Goal: Task Accomplishment & Management: Complete application form

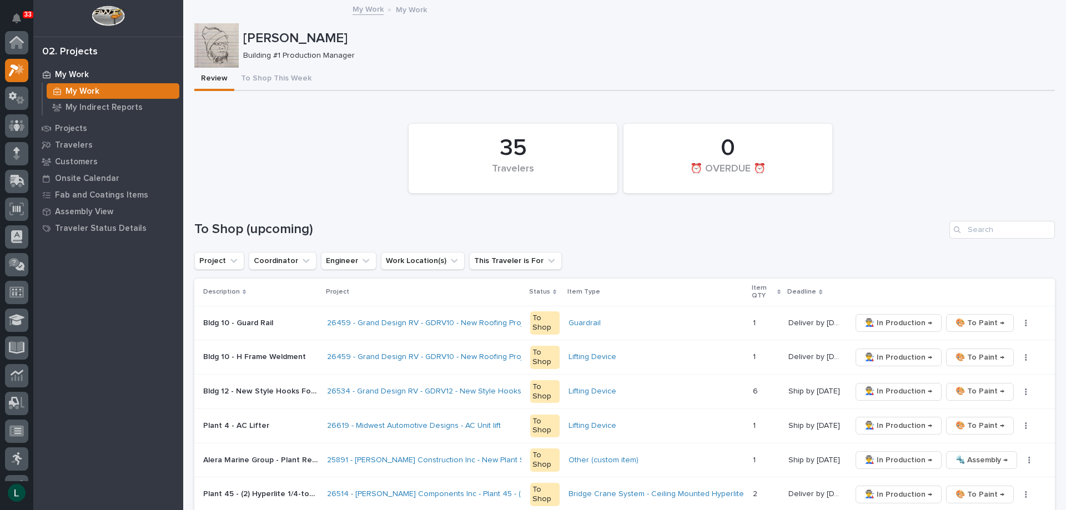
scroll to position [28, 0]
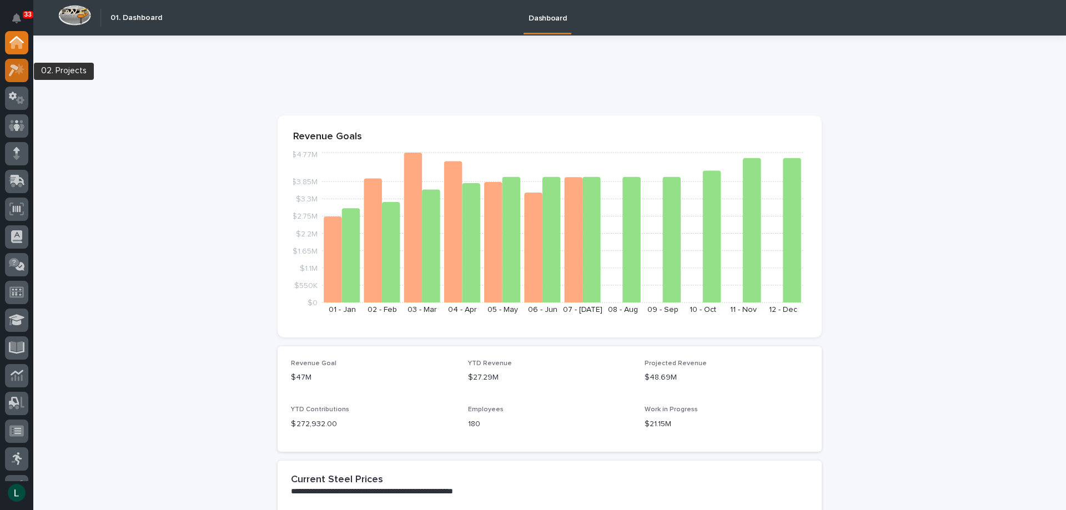
click at [27, 67] on div at bounding box center [16, 70] width 23 height 23
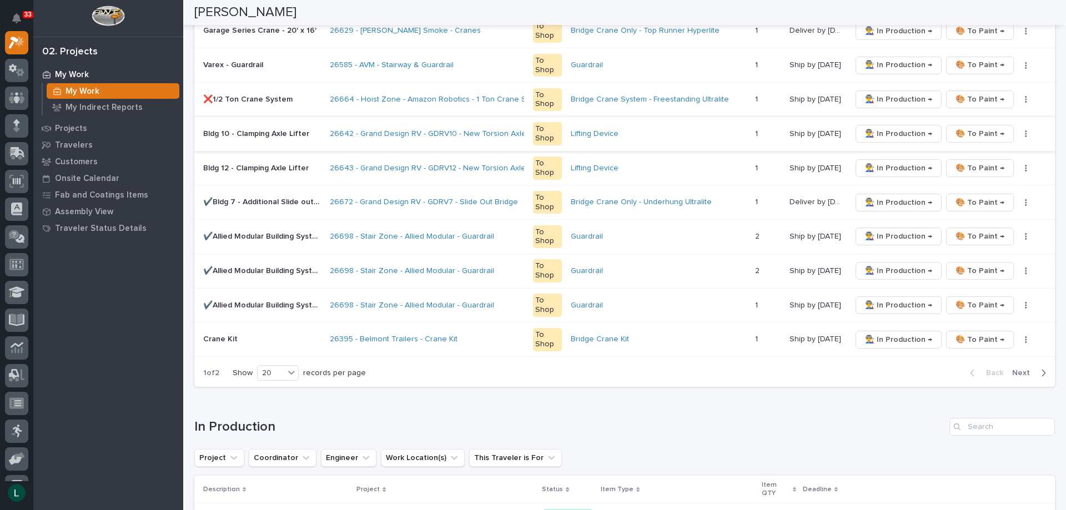
scroll to position [833, 0]
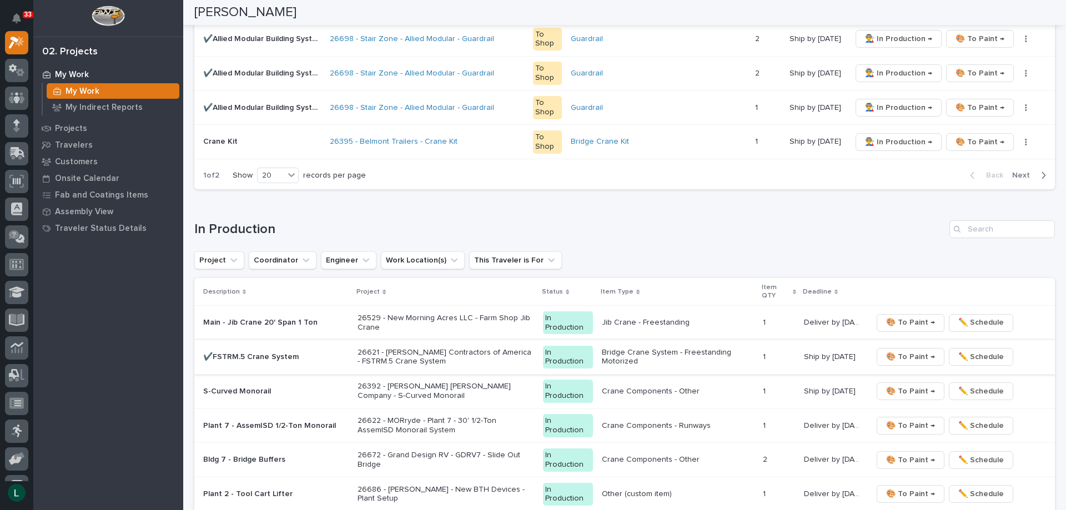
click at [907, 354] on span "🎨 To Paint →" at bounding box center [910, 356] width 49 height 13
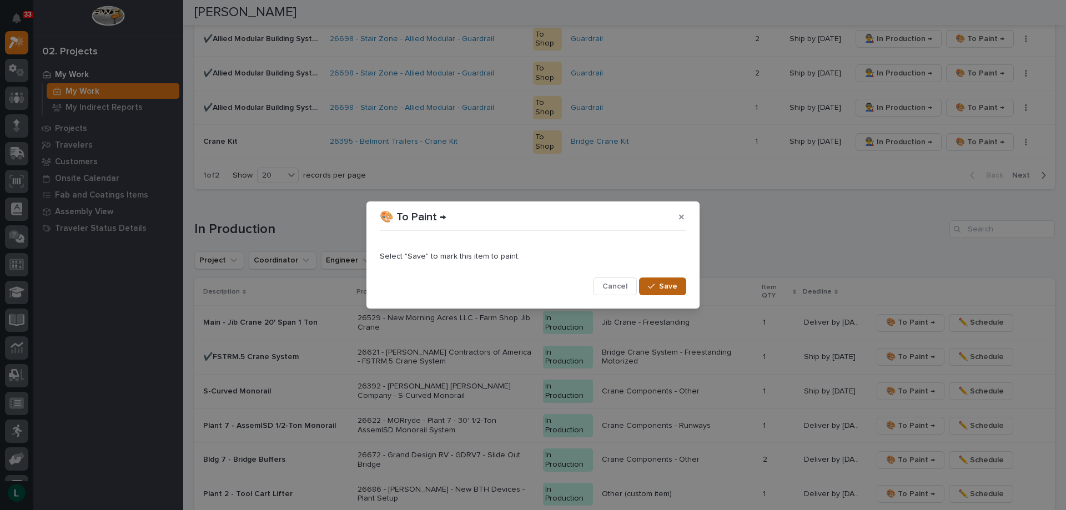
click at [660, 282] on button "Save" at bounding box center [662, 287] width 47 height 18
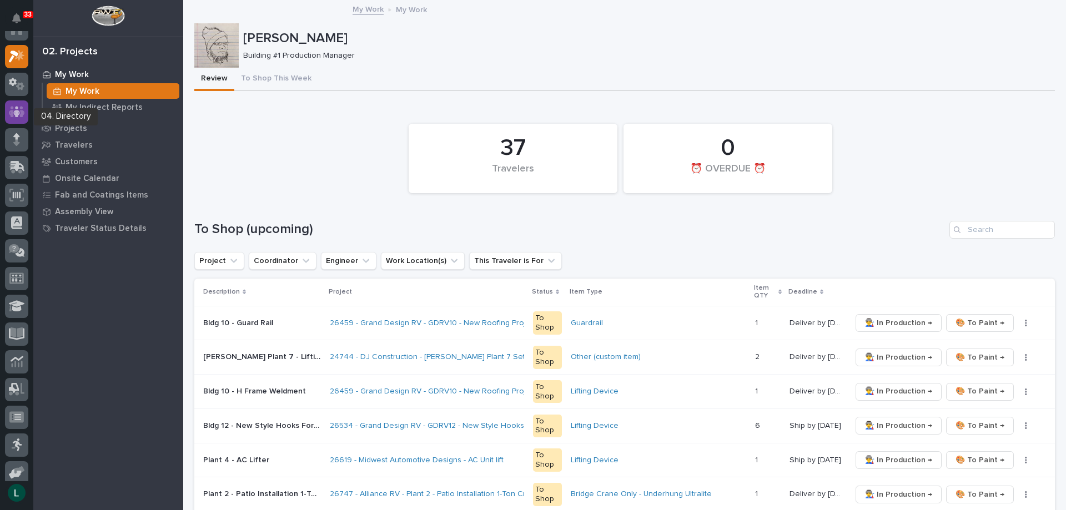
scroll to position [0, 0]
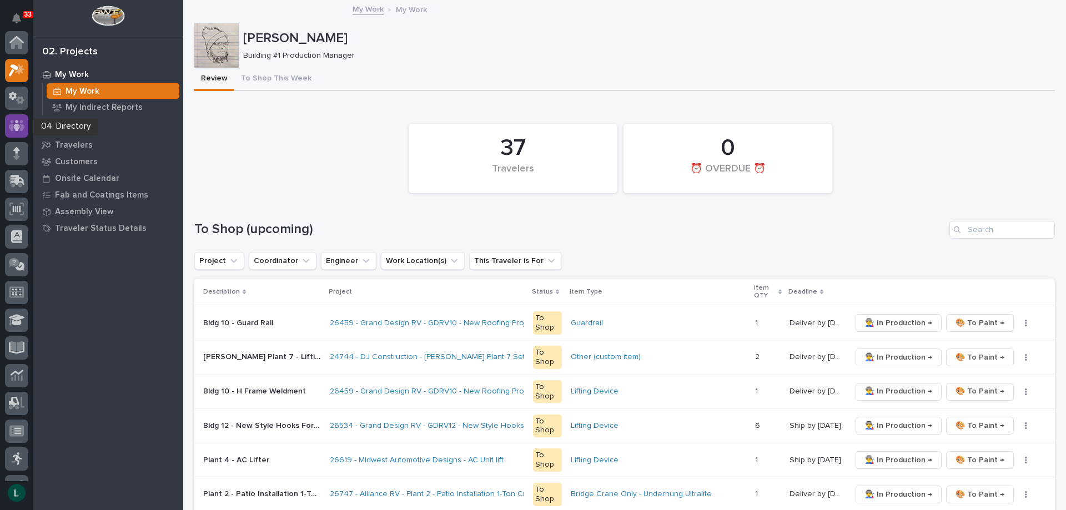
click at [14, 124] on icon at bounding box center [17, 125] width 16 height 13
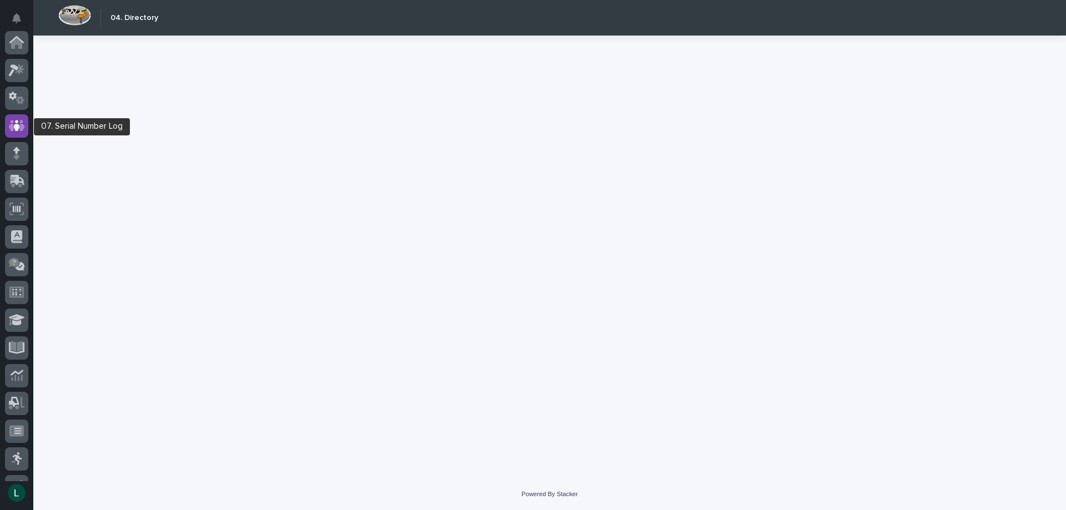
scroll to position [83, 0]
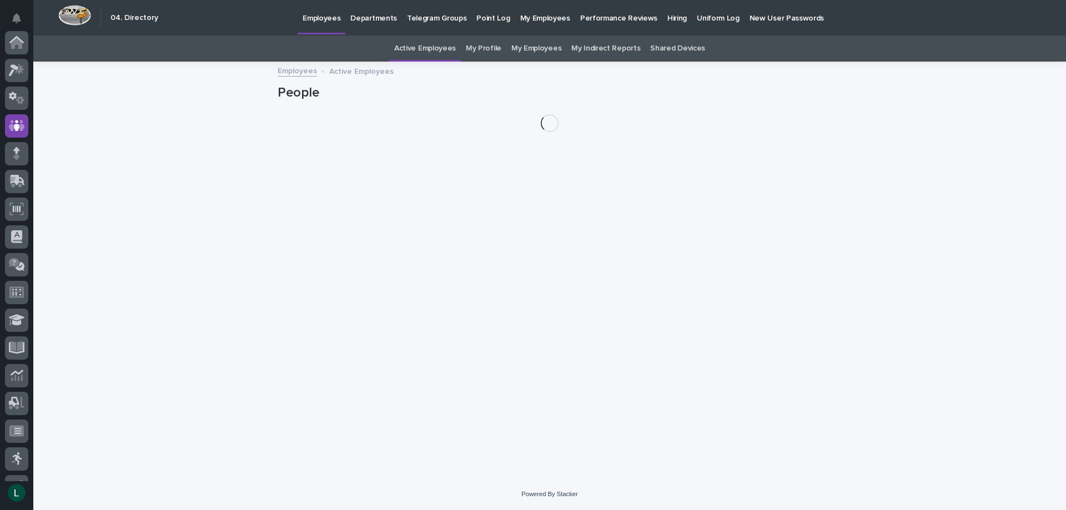
scroll to position [83, 0]
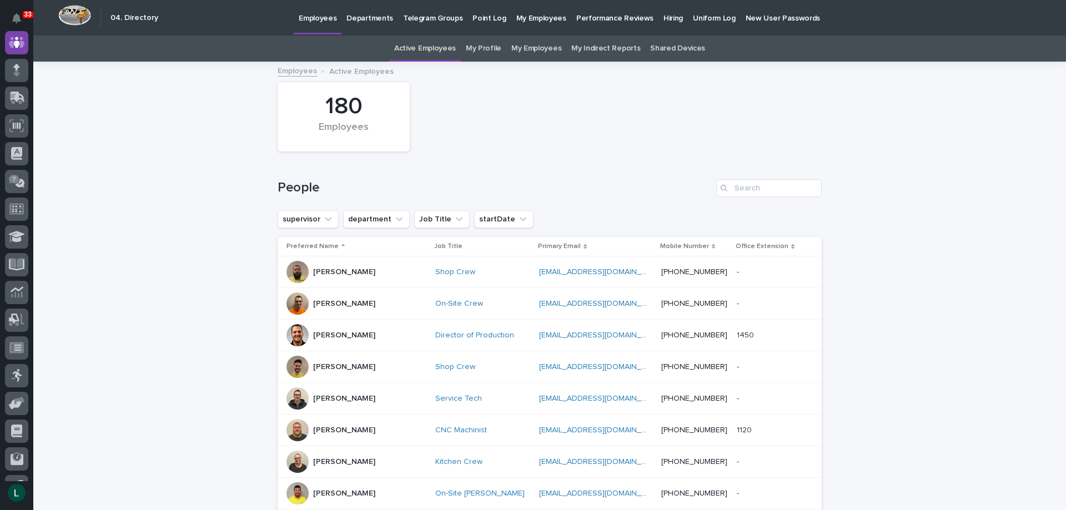
click at [525, 49] on link "My Employees" at bounding box center [536, 49] width 50 height 26
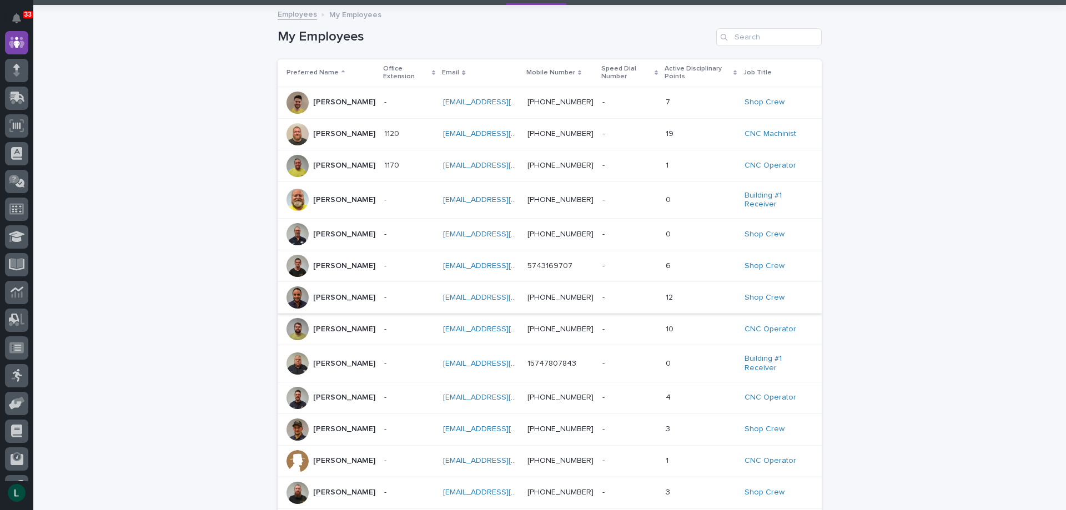
scroll to position [56, 0]
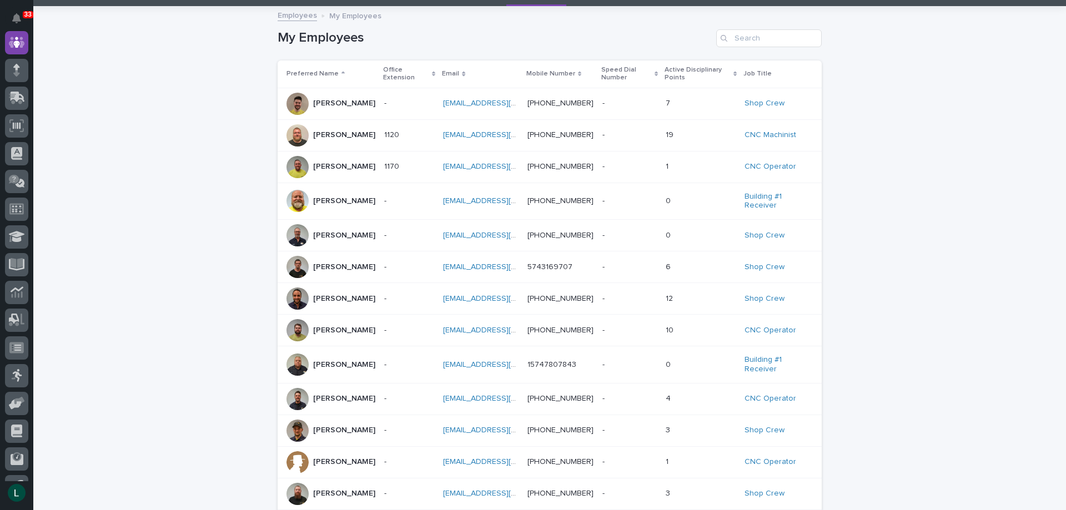
click at [363, 299] on p "Dylan Schlabach" at bounding box center [344, 298] width 62 height 9
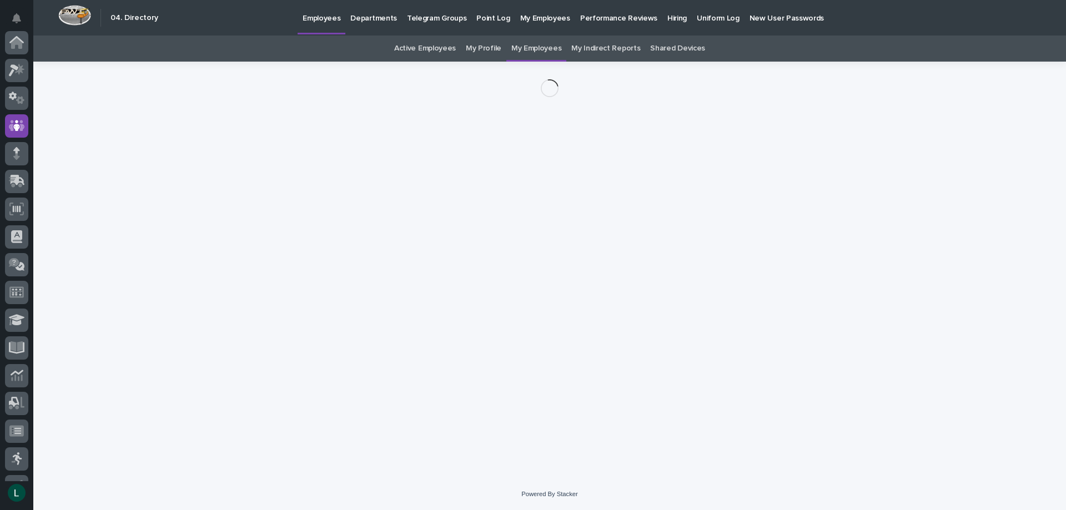
scroll to position [83, 0]
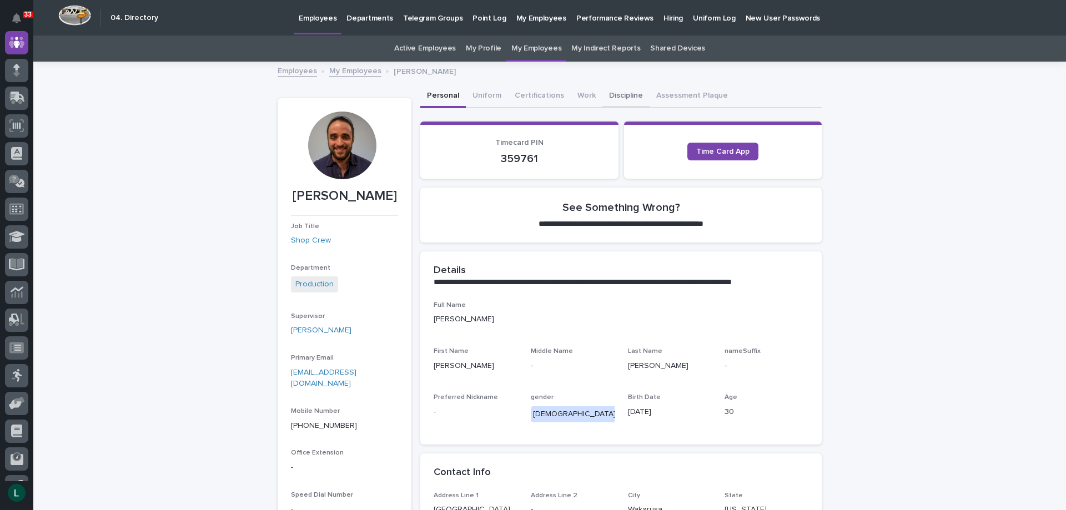
click at [612, 94] on button "Discipline" at bounding box center [625, 96] width 47 height 23
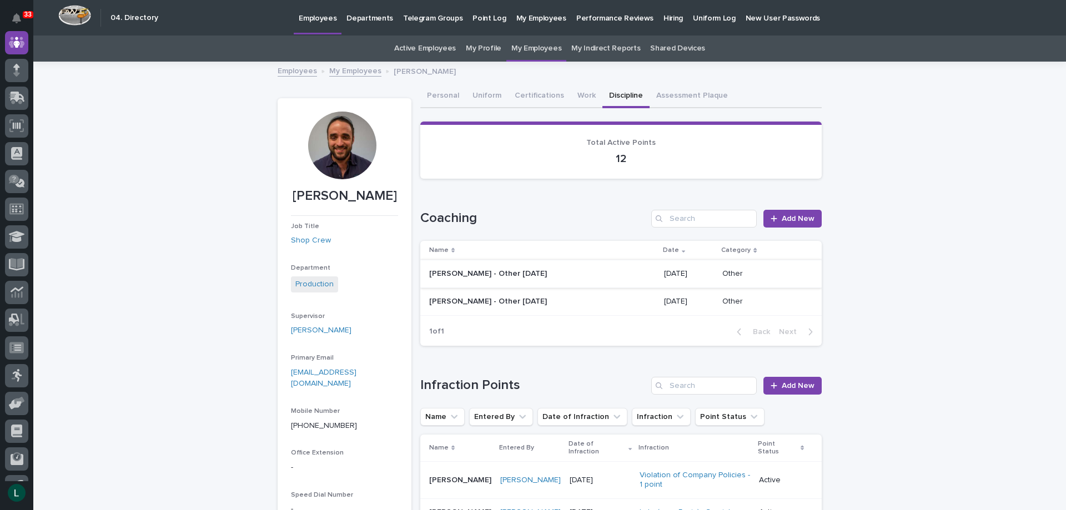
scroll to position [56, 0]
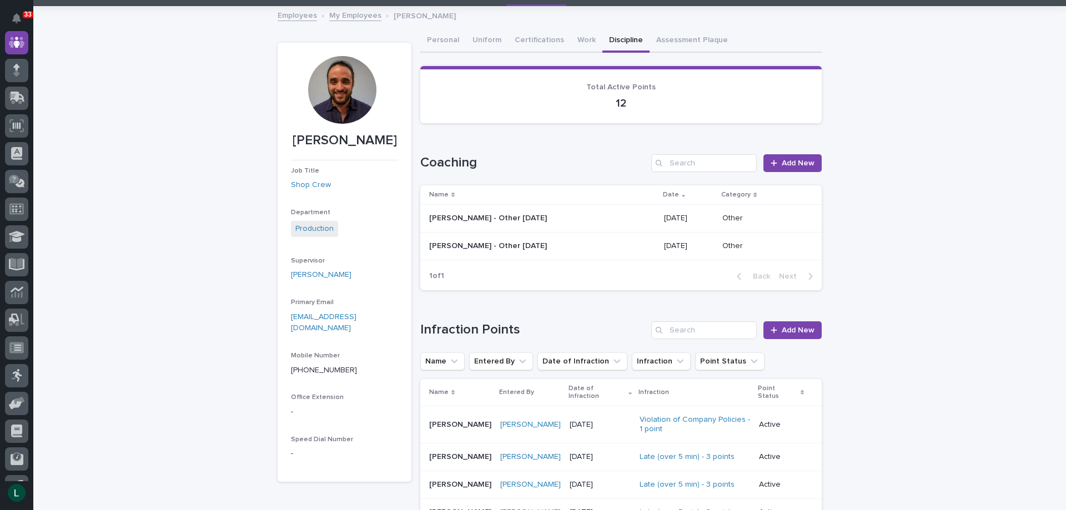
click at [335, 17] on link "My Employees" at bounding box center [355, 14] width 52 height 13
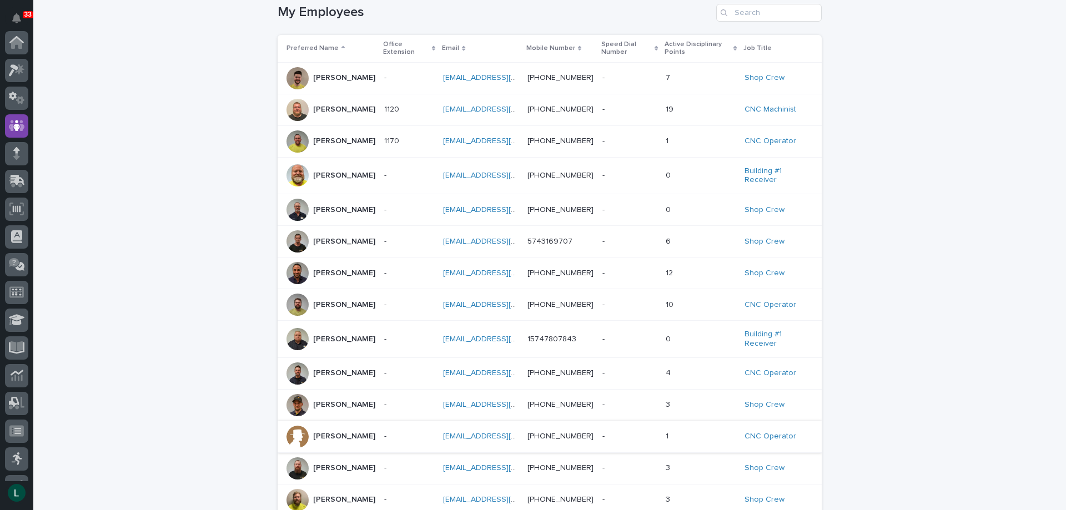
scroll to position [56, 0]
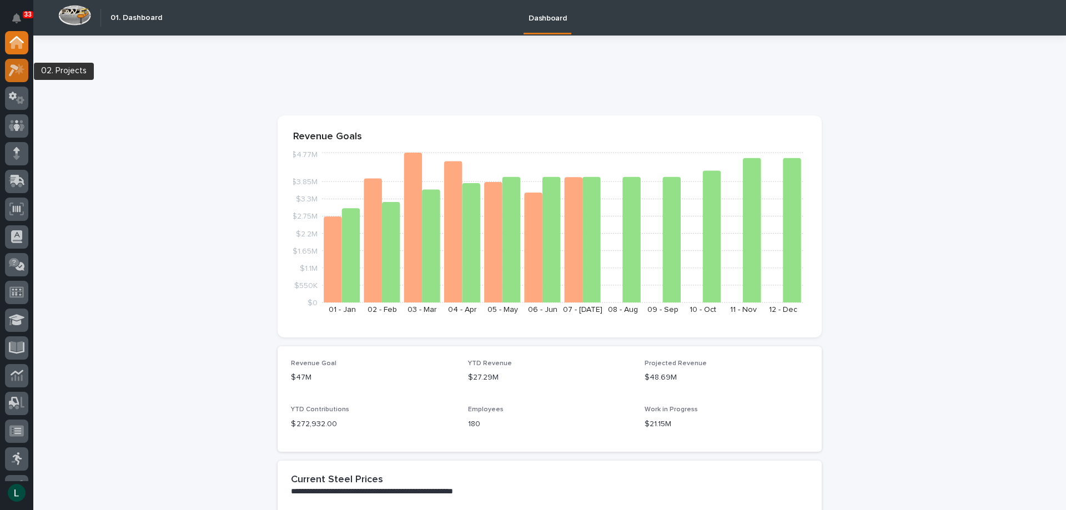
click at [22, 67] on icon at bounding box center [19, 68] width 9 height 11
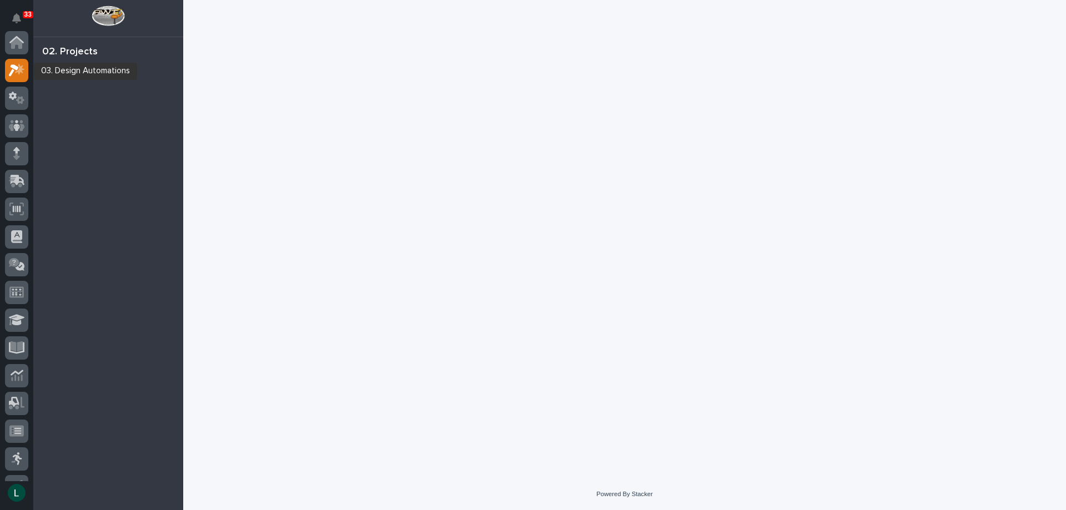
scroll to position [28, 0]
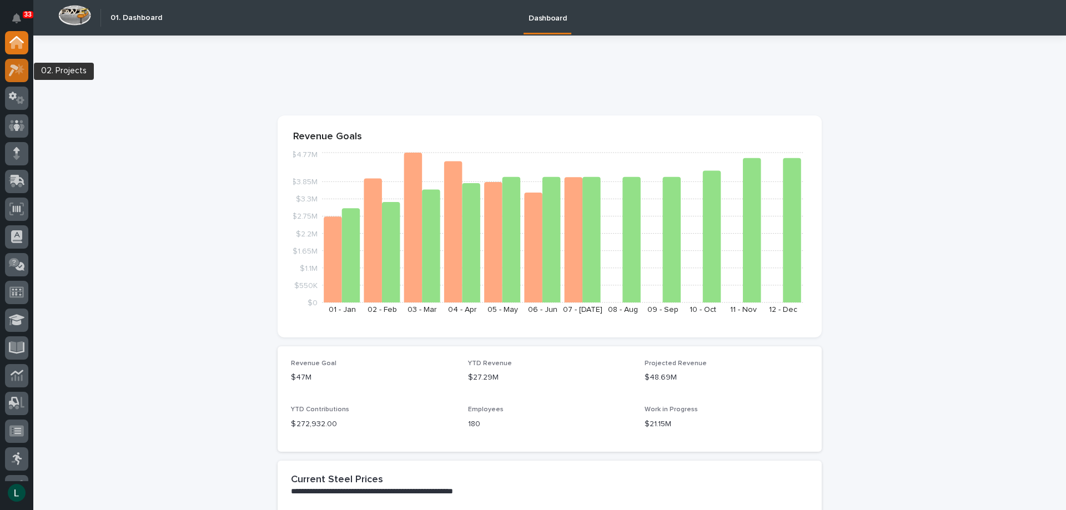
click at [19, 67] on icon at bounding box center [17, 70] width 16 height 13
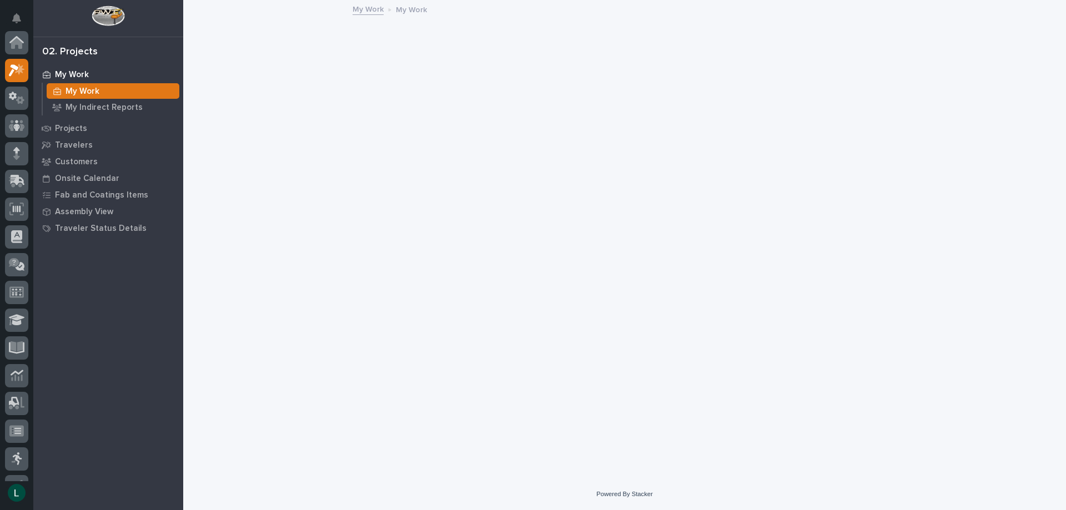
scroll to position [28, 0]
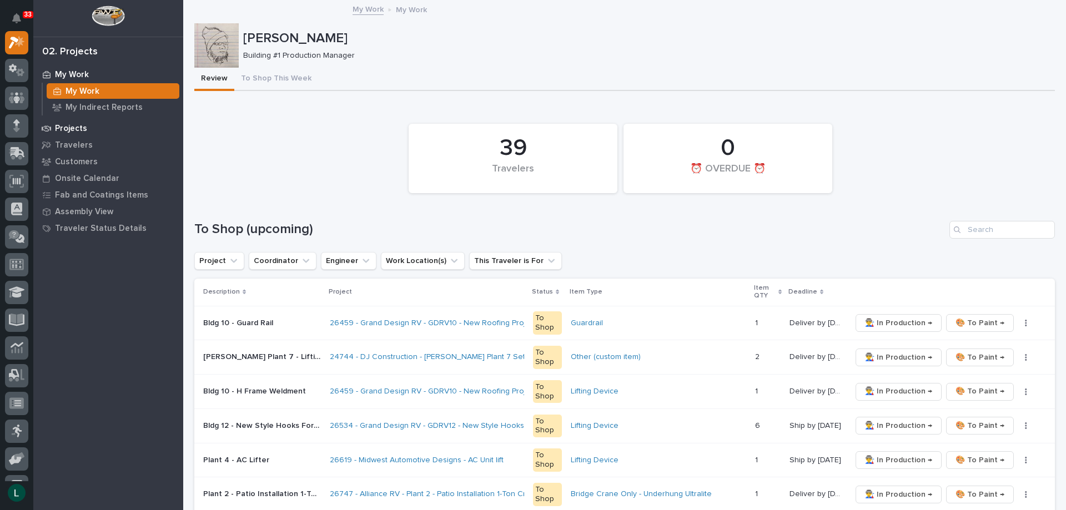
click at [59, 127] on p "Projects" at bounding box center [71, 129] width 32 height 10
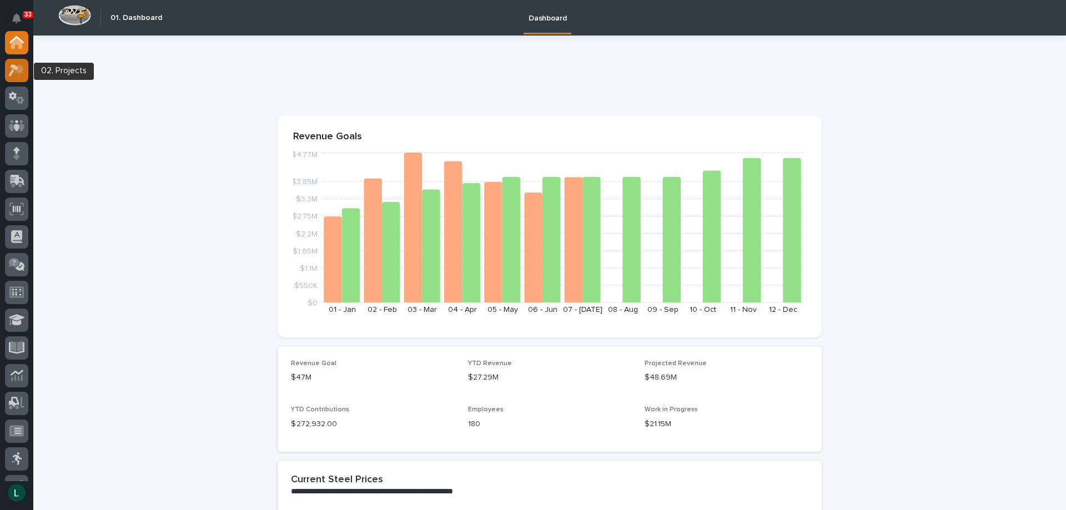
click at [21, 70] on icon at bounding box center [19, 68] width 9 height 11
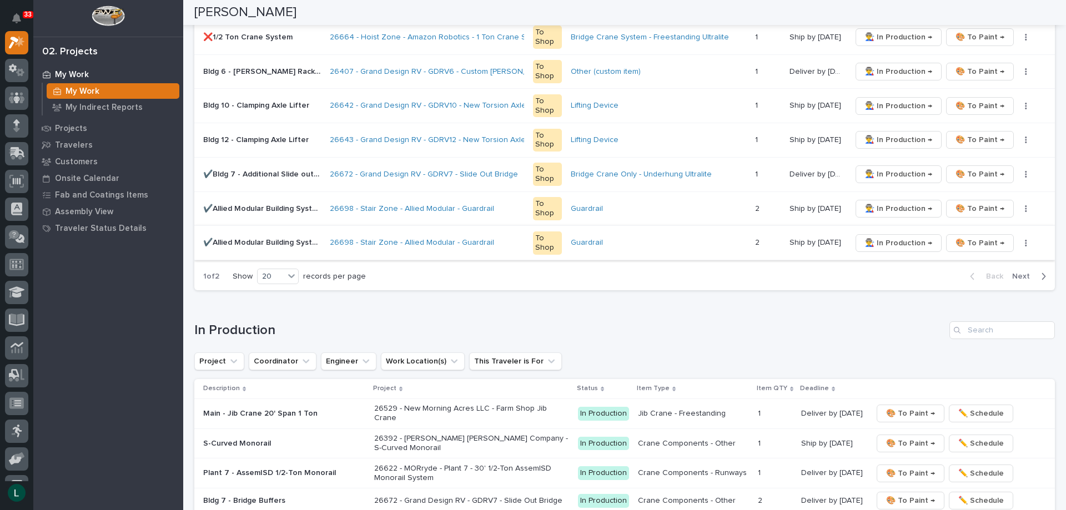
scroll to position [888, 0]
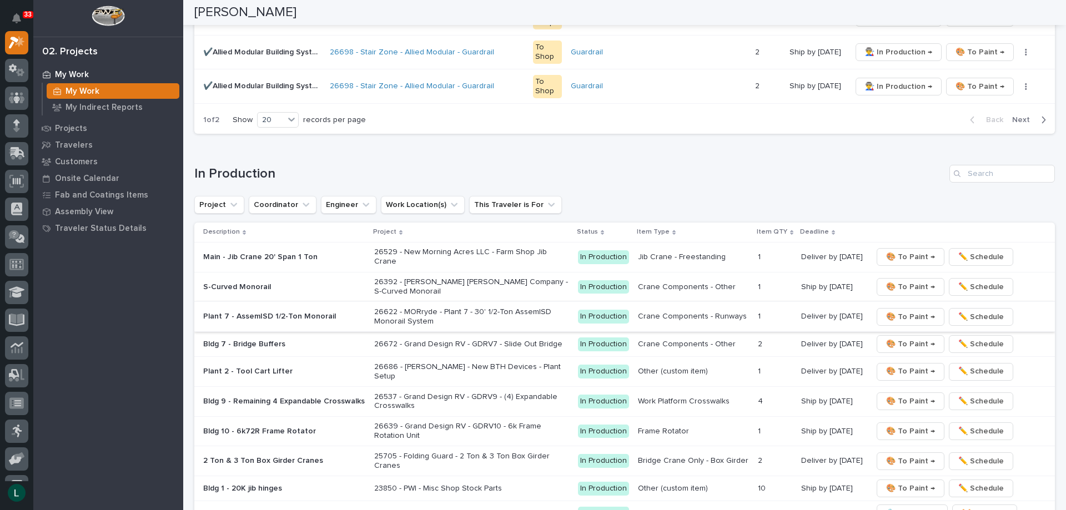
click at [901, 310] on span "🎨 To Paint →" at bounding box center [910, 316] width 49 height 13
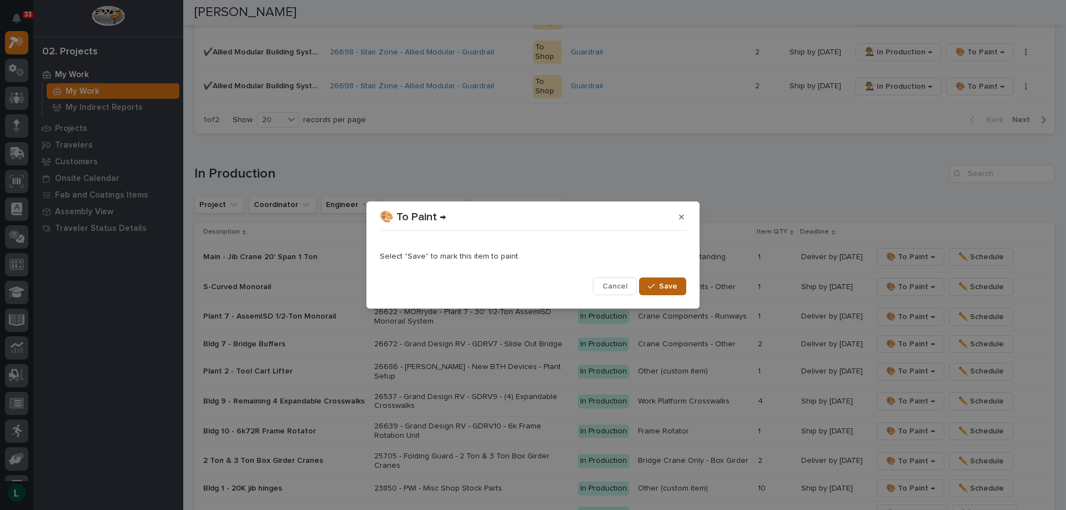
click at [672, 282] on span "Save" at bounding box center [668, 287] width 18 height 10
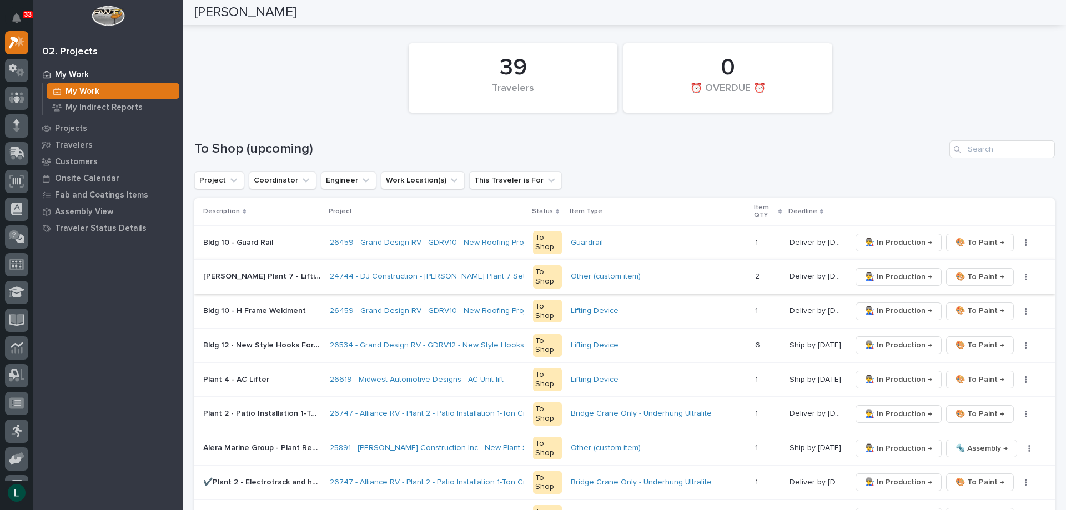
scroll to position [0, 0]
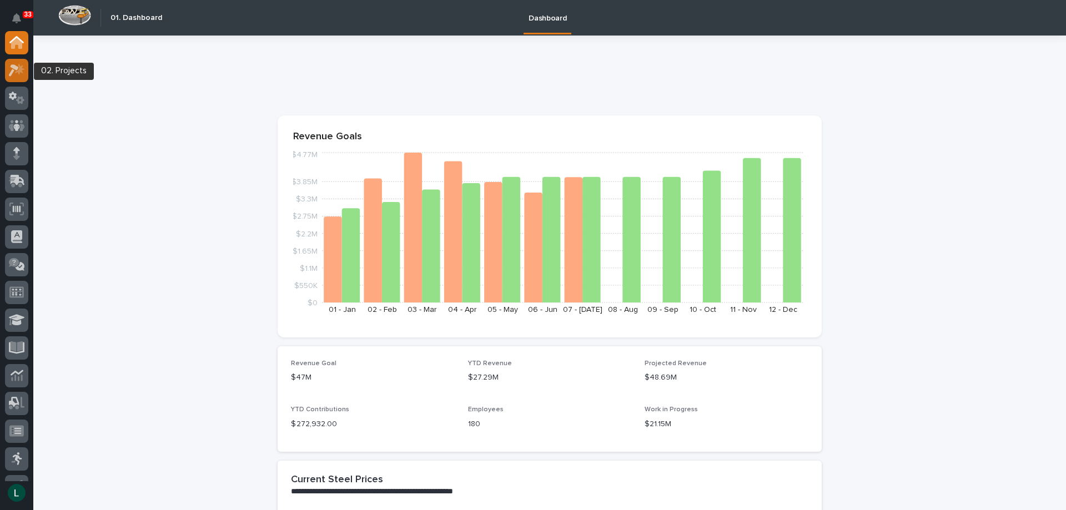
click at [14, 64] on icon at bounding box center [17, 70] width 16 height 13
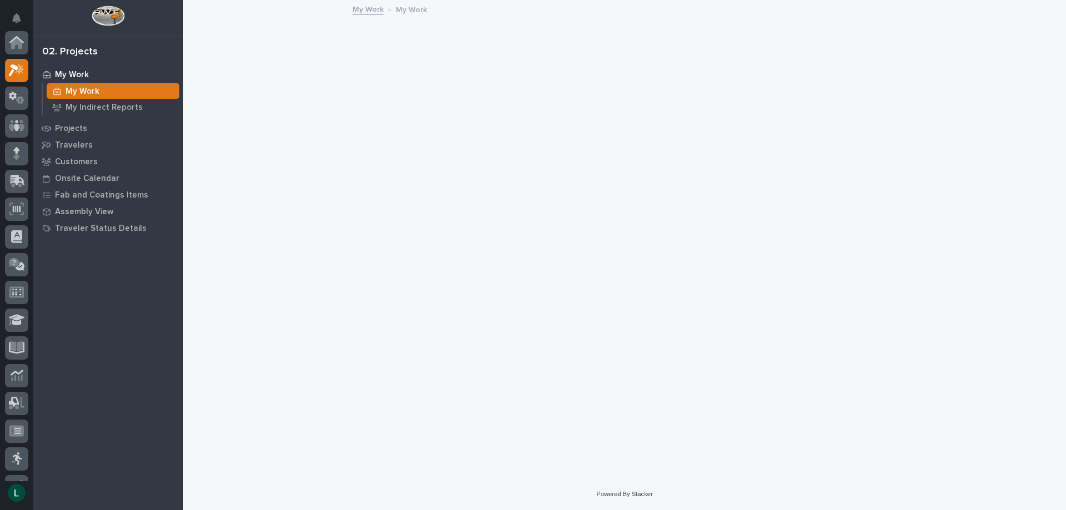
scroll to position [28, 0]
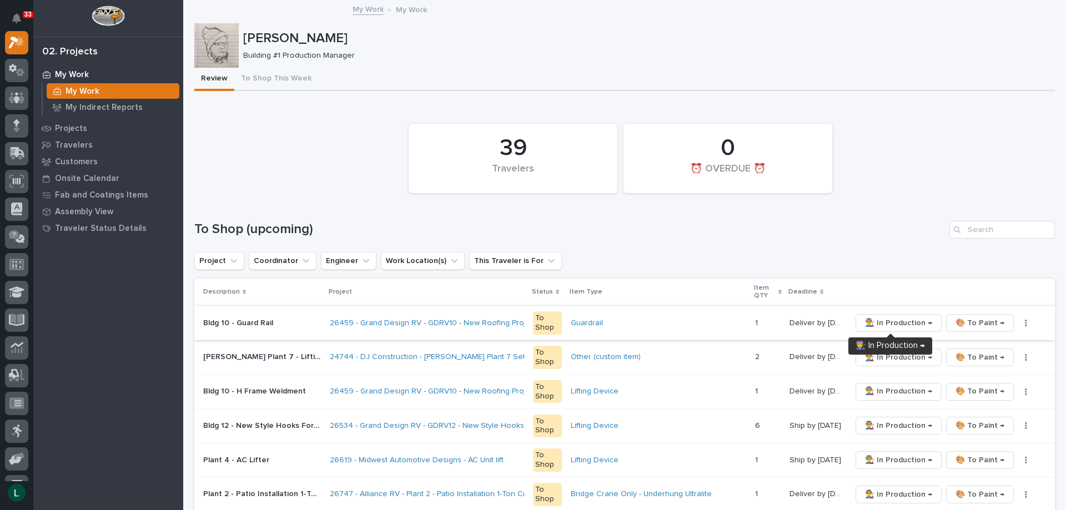
click at [882, 317] on span "👨‍🏭 In Production →" at bounding box center [898, 323] width 67 height 13
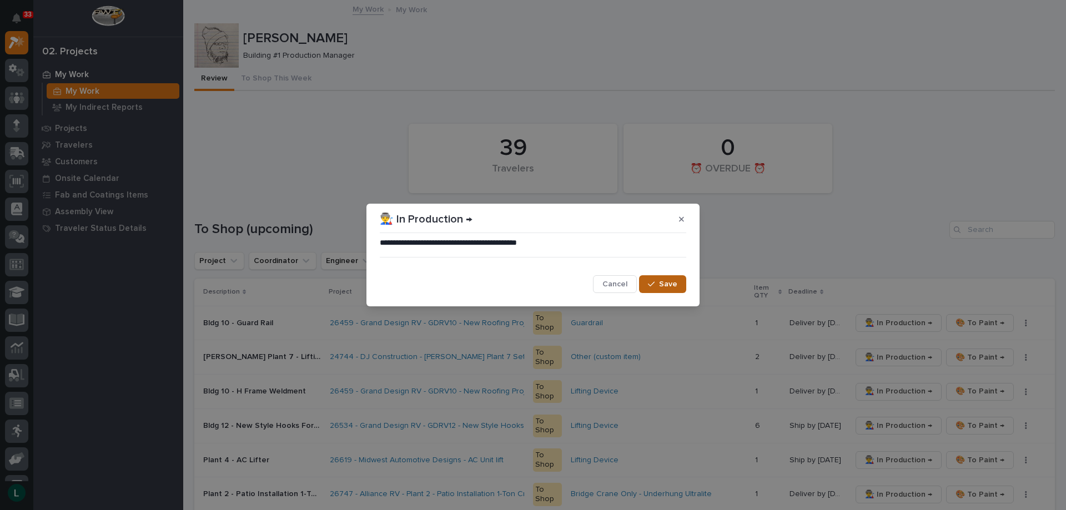
click at [667, 283] on span "Save" at bounding box center [668, 284] width 18 height 10
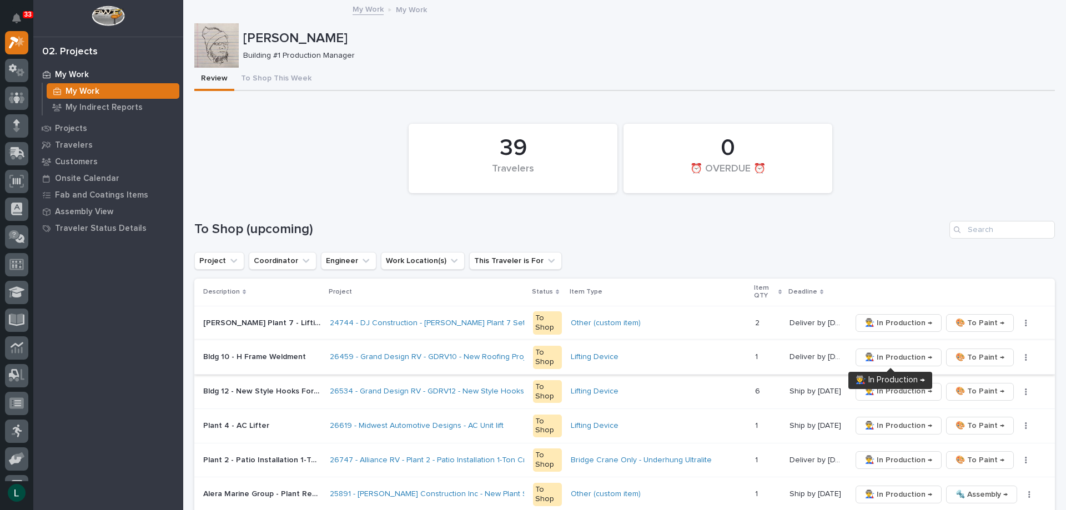
click at [888, 357] on span "👨‍🏭 In Production →" at bounding box center [898, 357] width 67 height 13
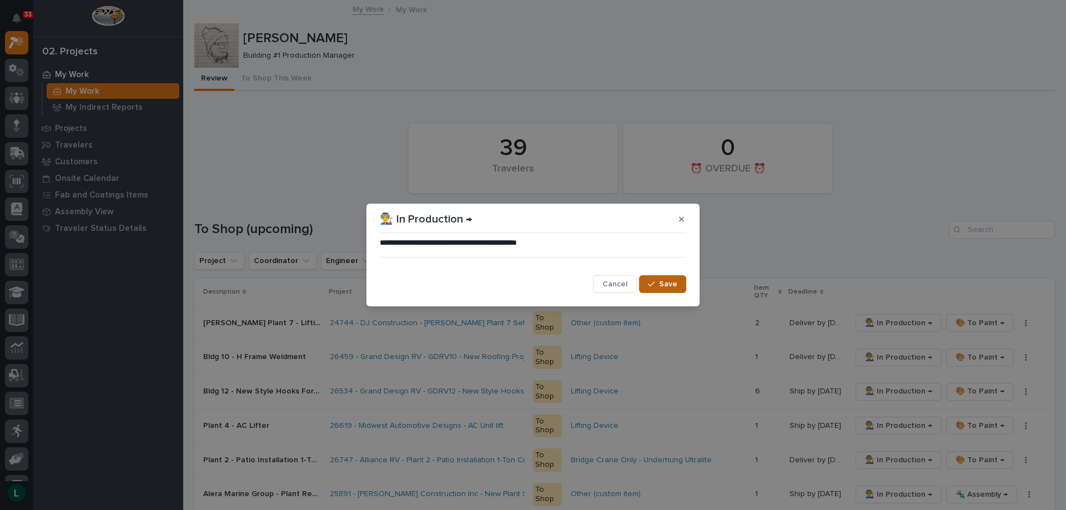
click at [662, 280] on span "Save" at bounding box center [668, 284] width 18 height 10
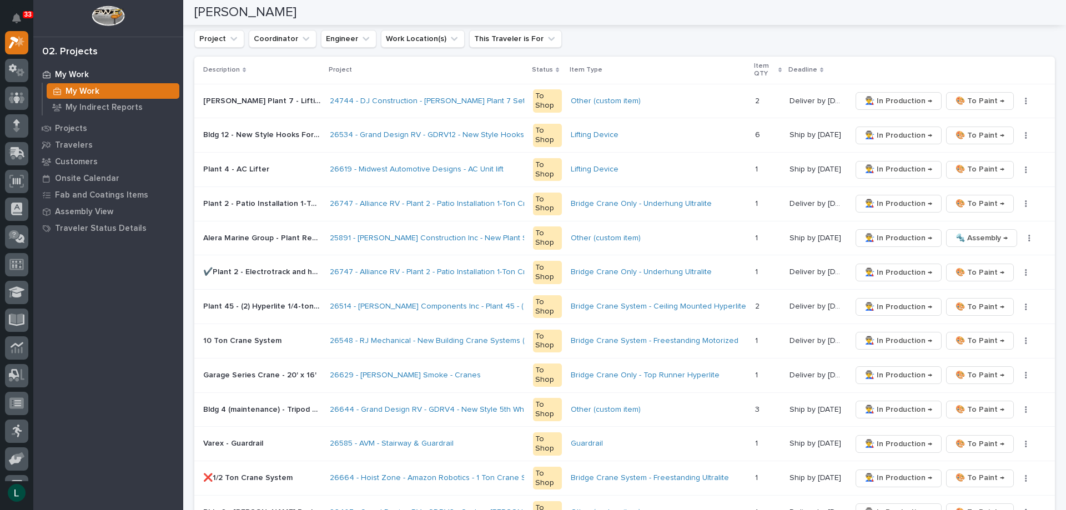
scroll to position [0, 0]
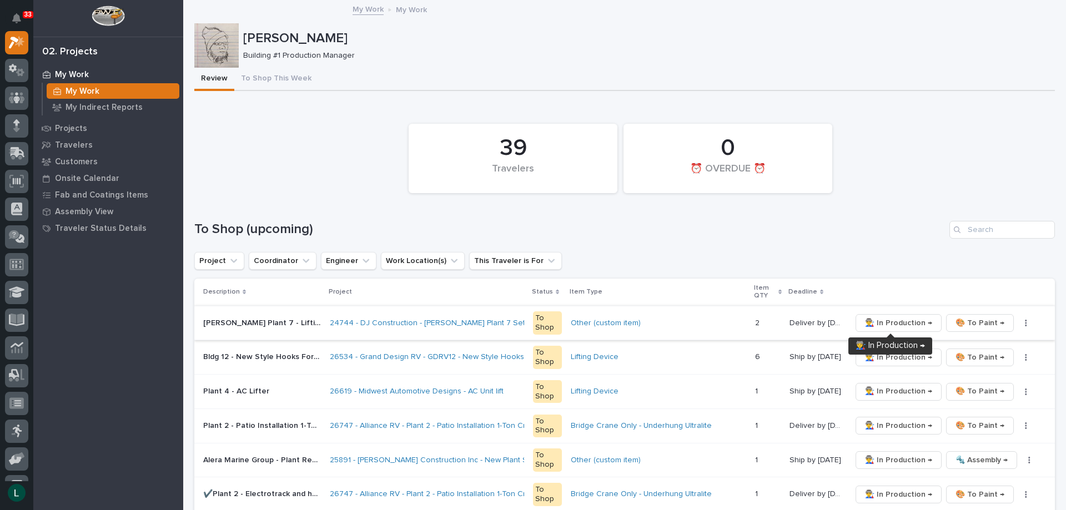
click at [886, 318] on span "👨‍🏭 In Production →" at bounding box center [898, 323] width 67 height 13
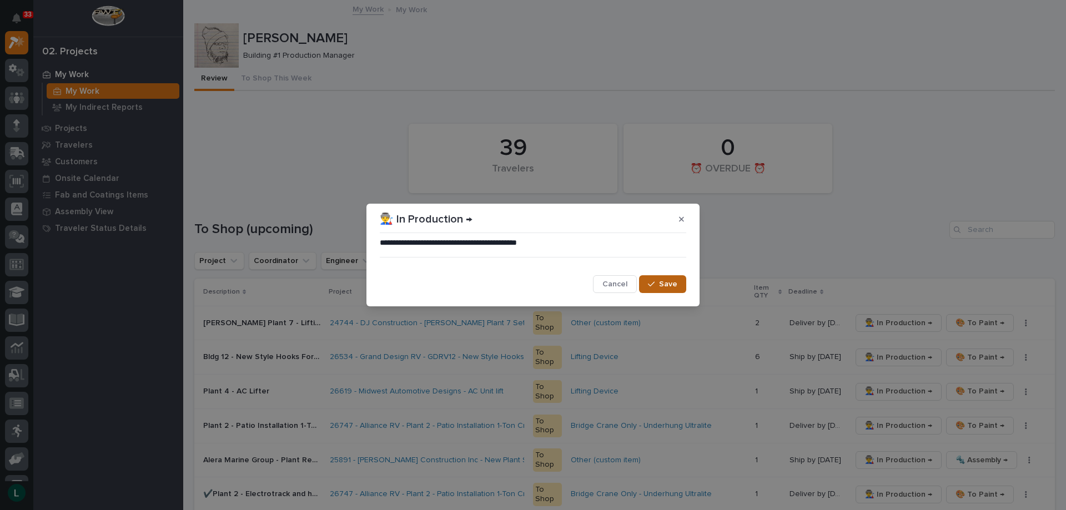
click at [672, 284] on span "Save" at bounding box center [668, 284] width 18 height 10
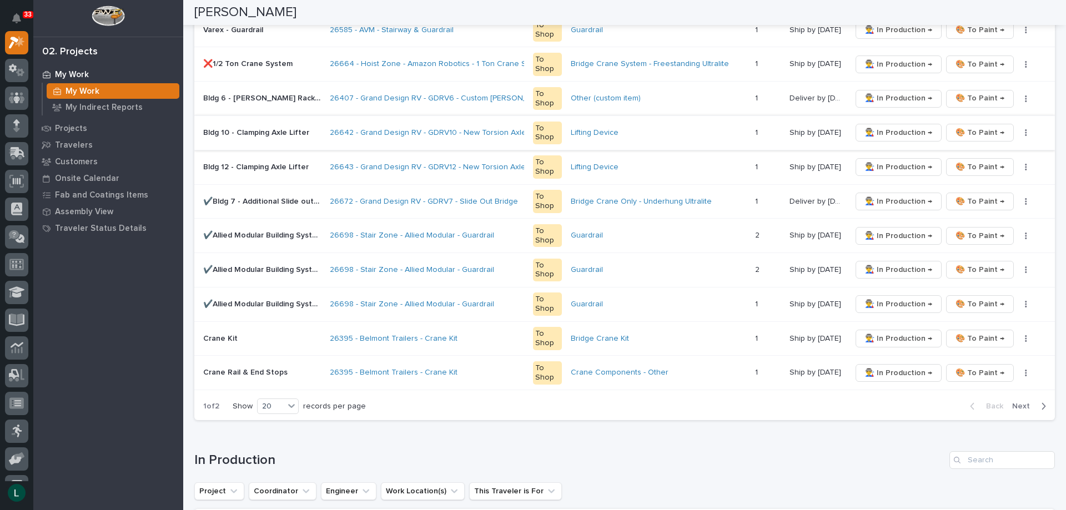
scroll to position [611, 0]
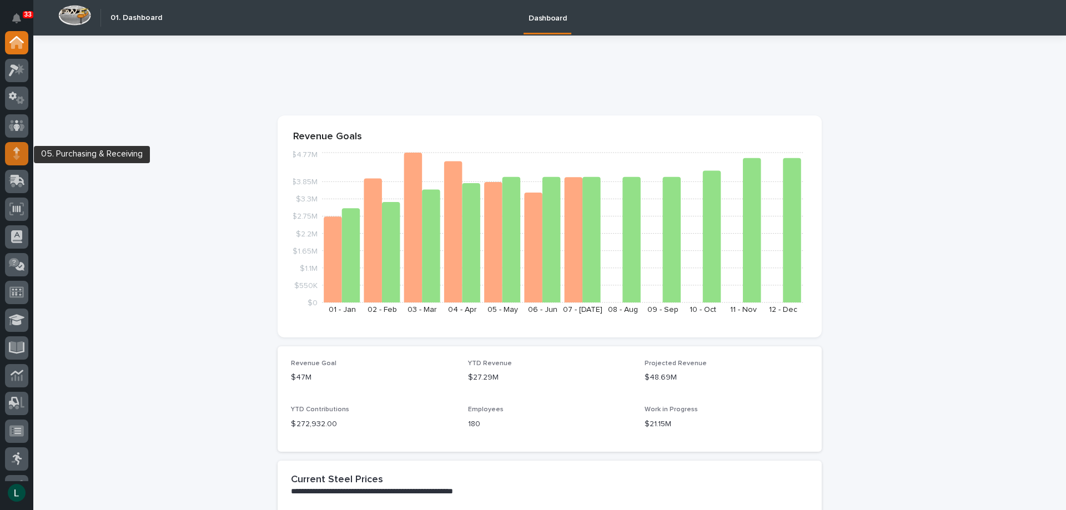
click at [17, 148] on icon at bounding box center [16, 150] width 7 height 6
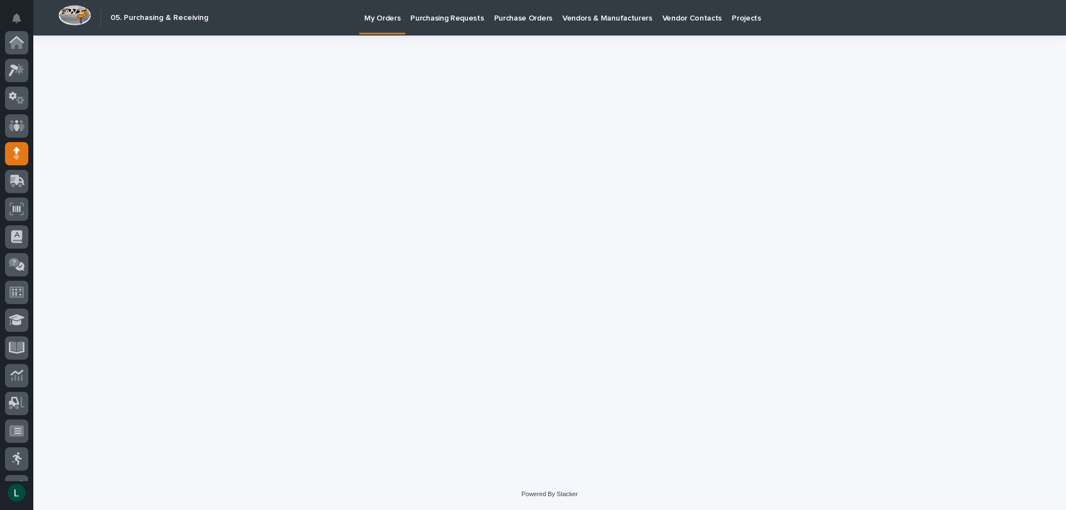
scroll to position [105, 0]
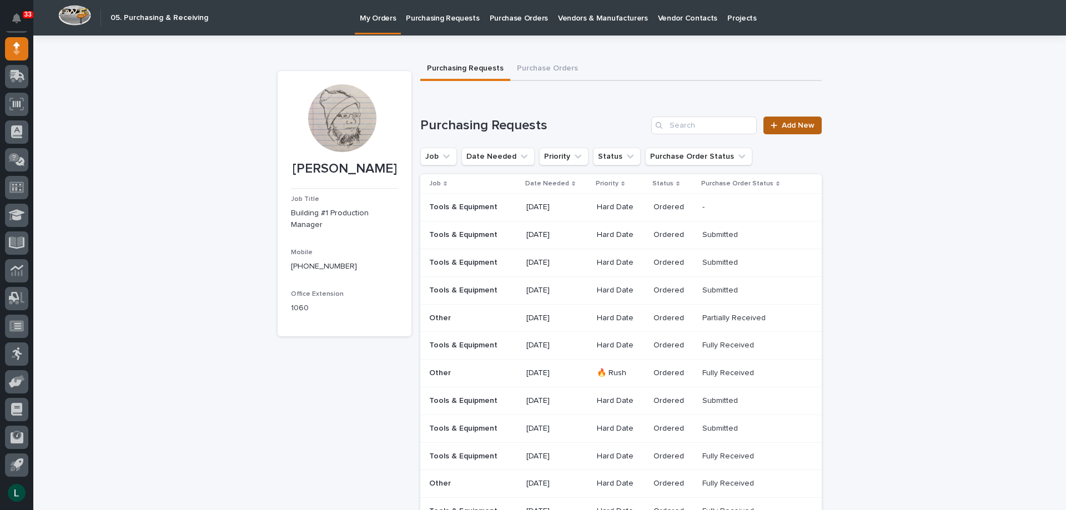
click at [778, 120] on link "Add New" at bounding box center [792, 126] width 58 height 18
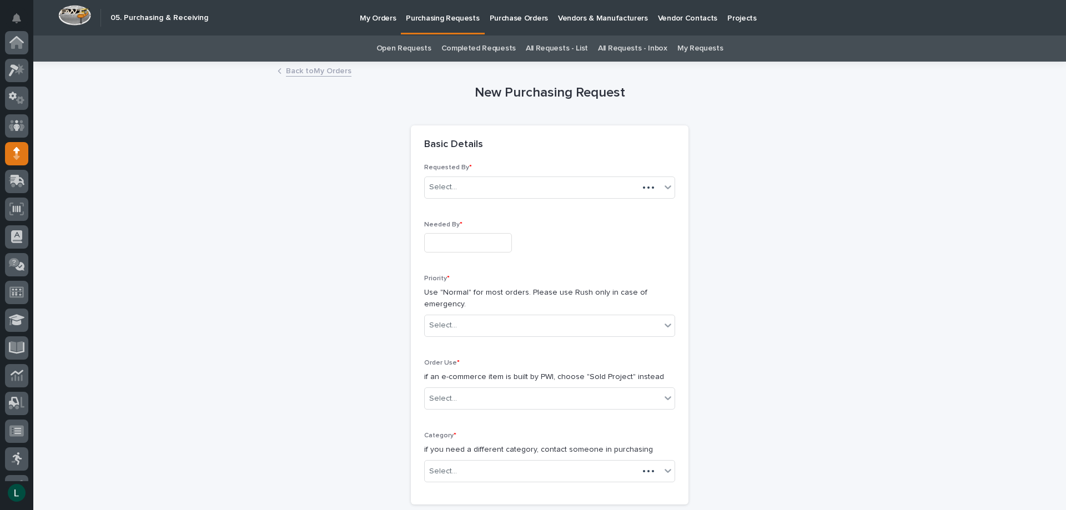
scroll to position [105, 0]
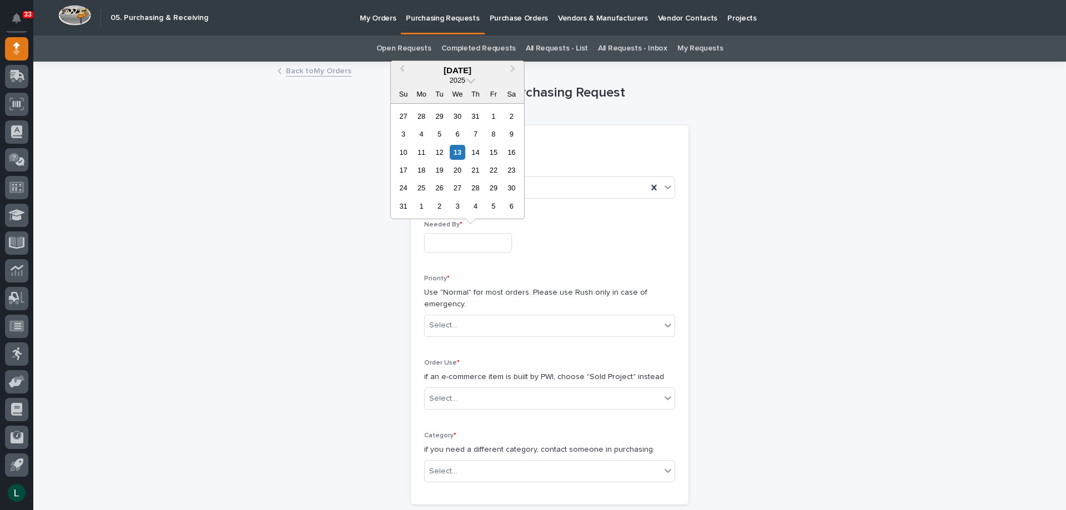
click at [488, 243] on input "text" at bounding box center [468, 242] width 88 height 19
click at [421, 168] on div "18" at bounding box center [421, 170] width 15 height 15
type input "**********"
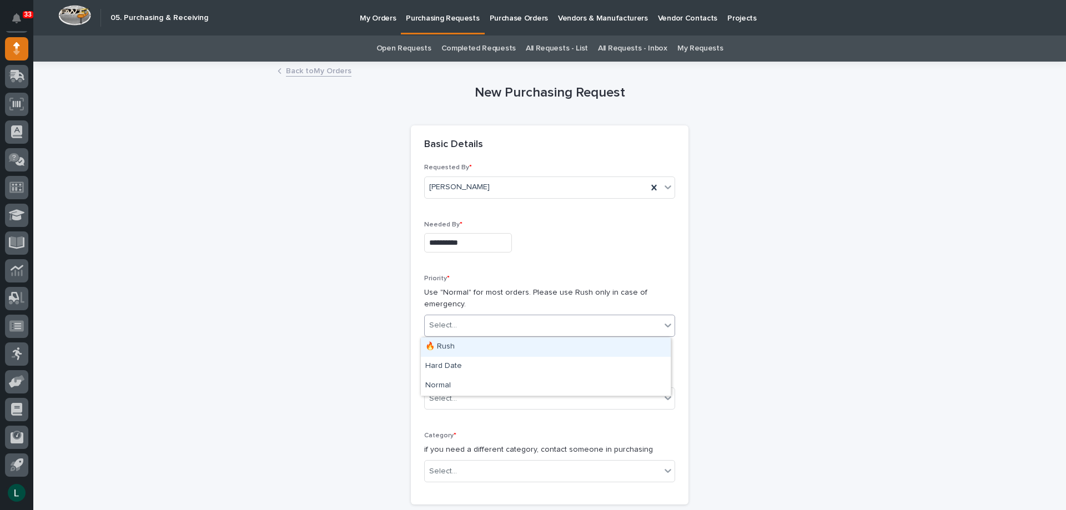
click at [622, 318] on div "Select..." at bounding box center [543, 326] width 236 height 18
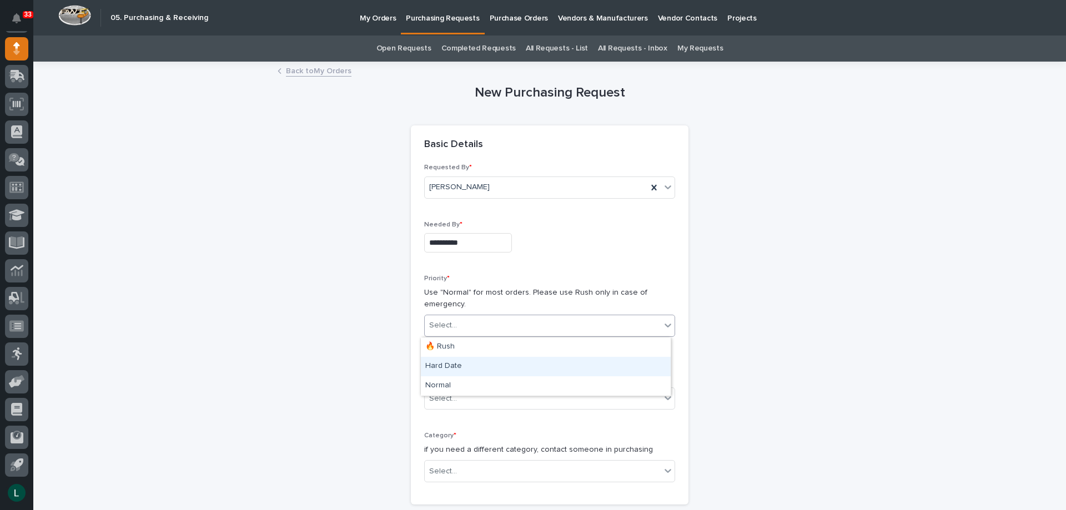
click at [510, 361] on div "Hard Date" at bounding box center [546, 366] width 250 height 19
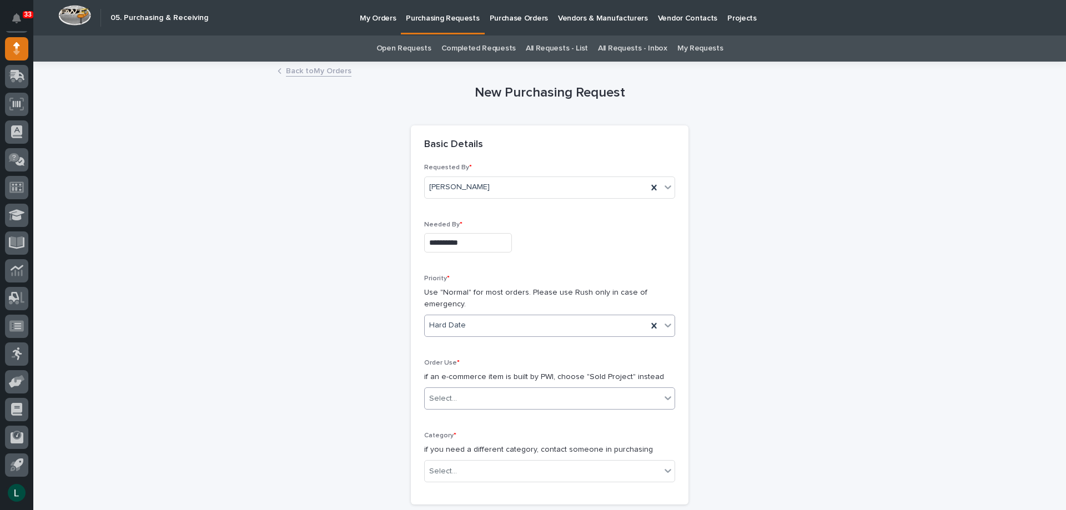
click at [526, 391] on div "Select..." at bounding box center [543, 399] width 236 height 18
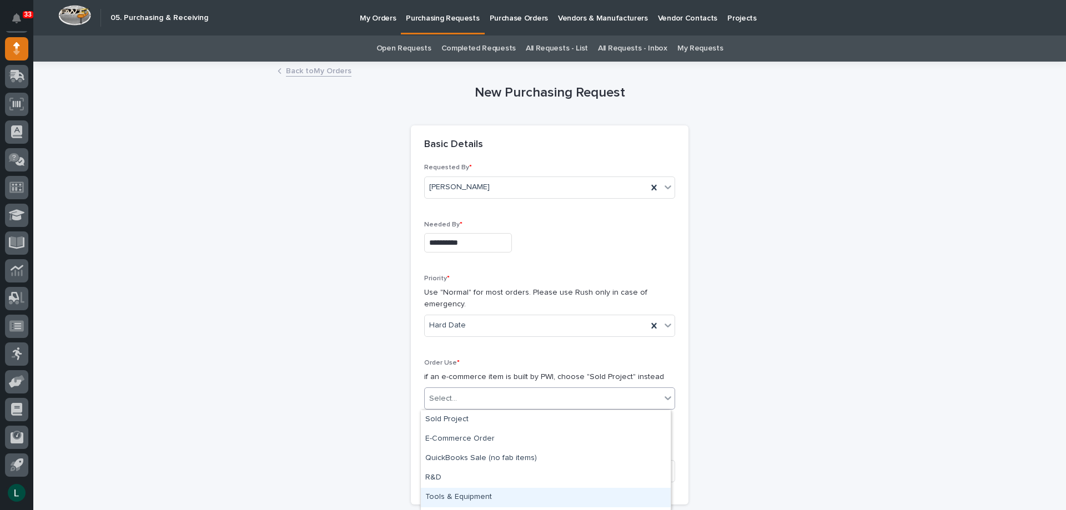
click at [481, 494] on div "Tools & Equipment" at bounding box center [546, 497] width 250 height 19
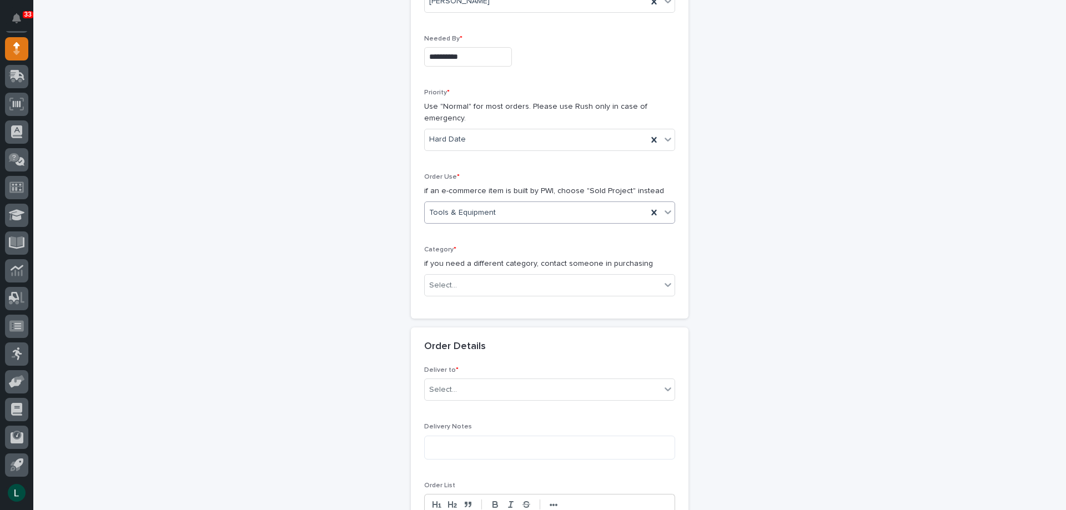
scroll to position [222, 0]
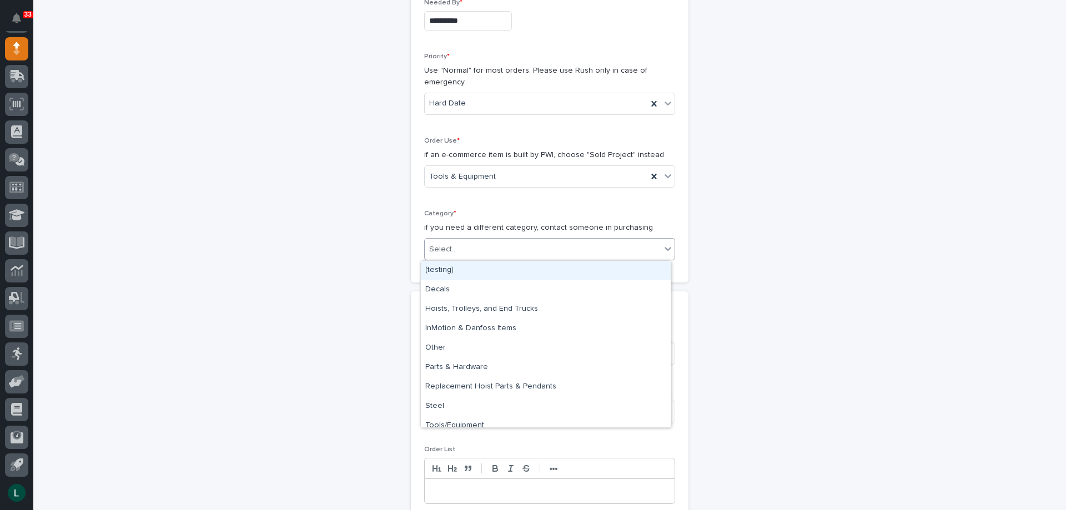
click at [583, 243] on div "Select..." at bounding box center [543, 249] width 236 height 18
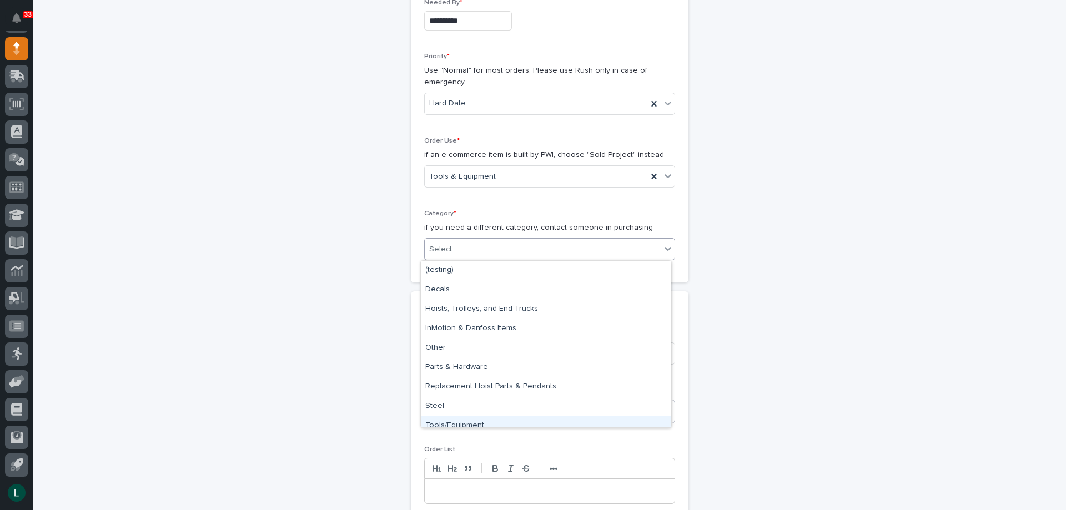
click at [528, 417] on div "Tools/Equipment" at bounding box center [546, 425] width 250 height 19
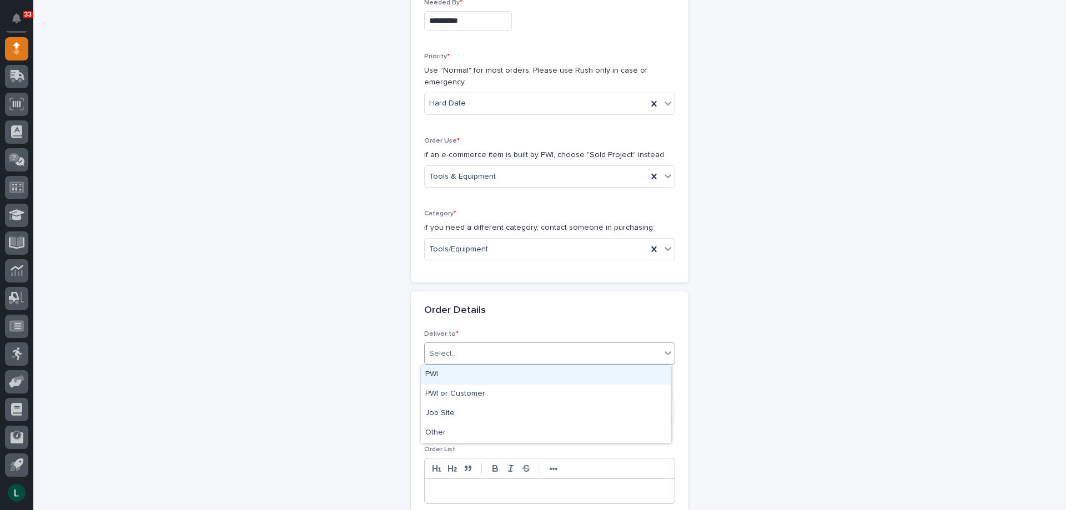
click at [564, 346] on div "Select..." at bounding box center [543, 354] width 236 height 18
click at [540, 368] on div "PWI" at bounding box center [546, 374] width 250 height 19
click at [529, 413] on textarea at bounding box center [549, 412] width 251 height 24
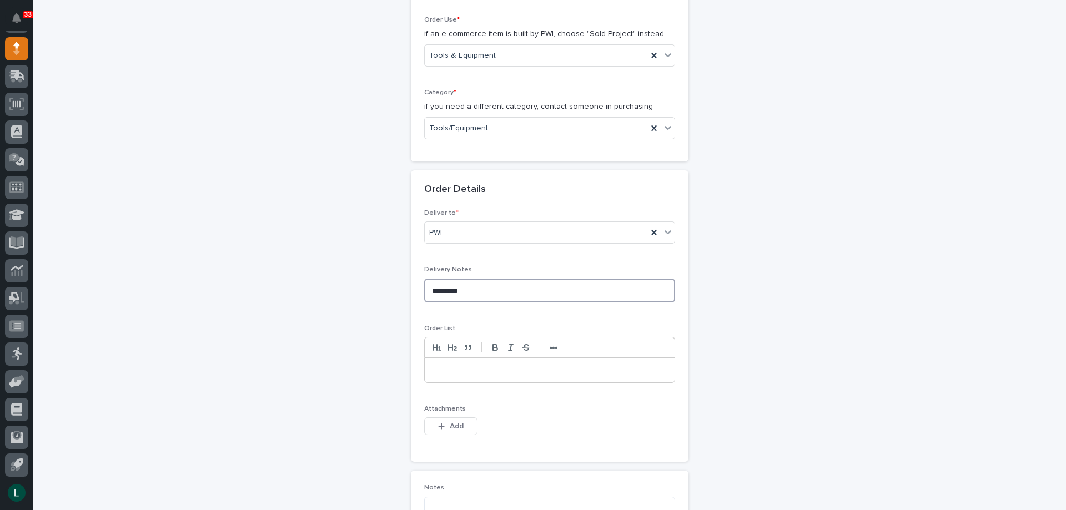
scroll to position [389, 0]
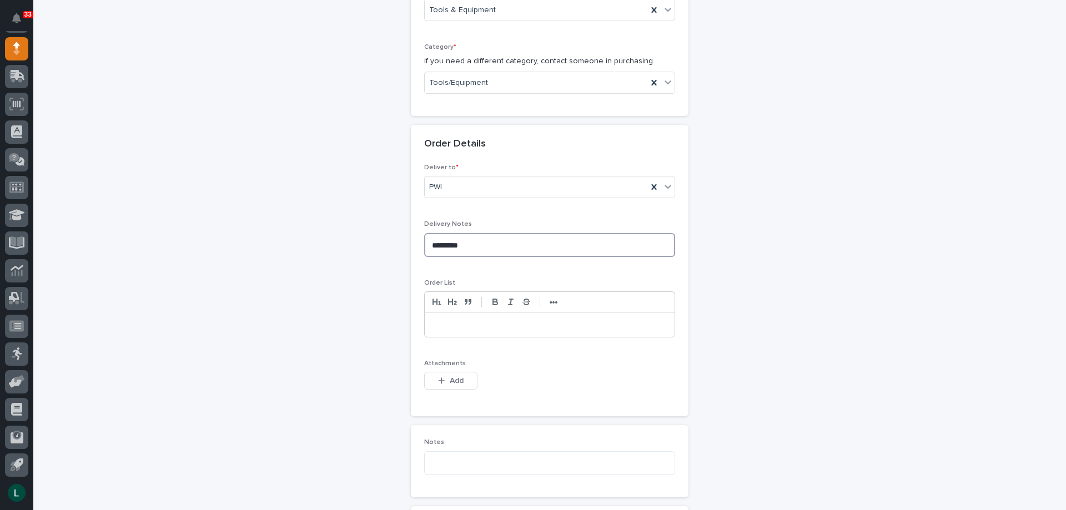
type textarea "*********"
click at [439, 324] on p at bounding box center [549, 324] width 233 height 11
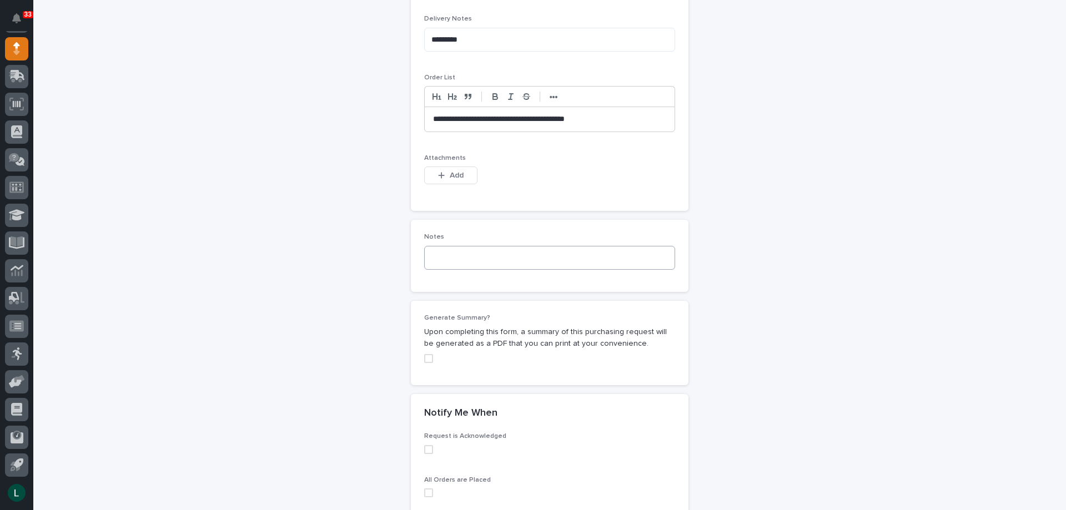
scroll to position [761, 0]
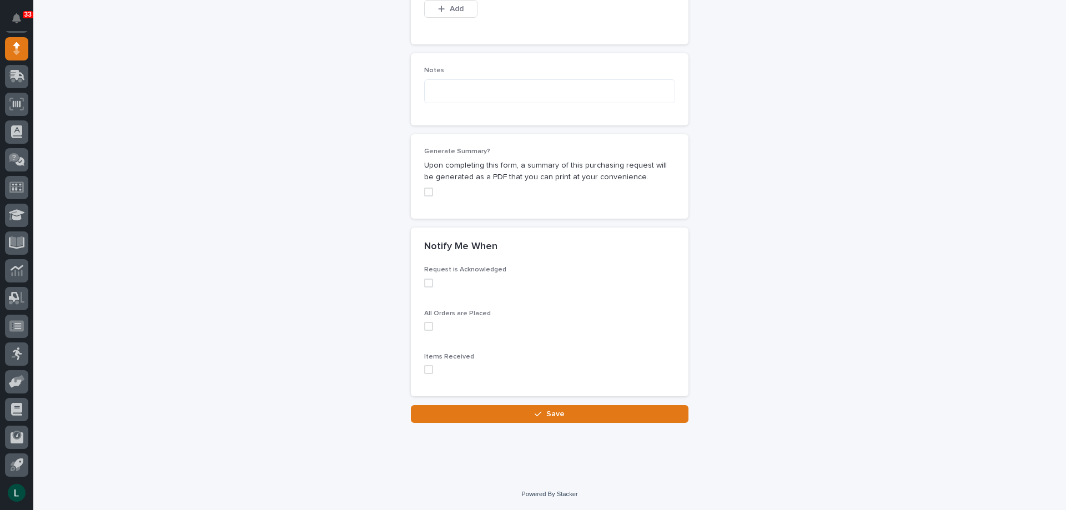
click at [424, 283] on span at bounding box center [428, 283] width 9 height 9
click at [424, 325] on span at bounding box center [428, 326] width 9 height 9
drag, startPoint x: 423, startPoint y: 369, endPoint x: 434, endPoint y: 372, distance: 12.1
click at [432, 371] on label at bounding box center [549, 369] width 251 height 9
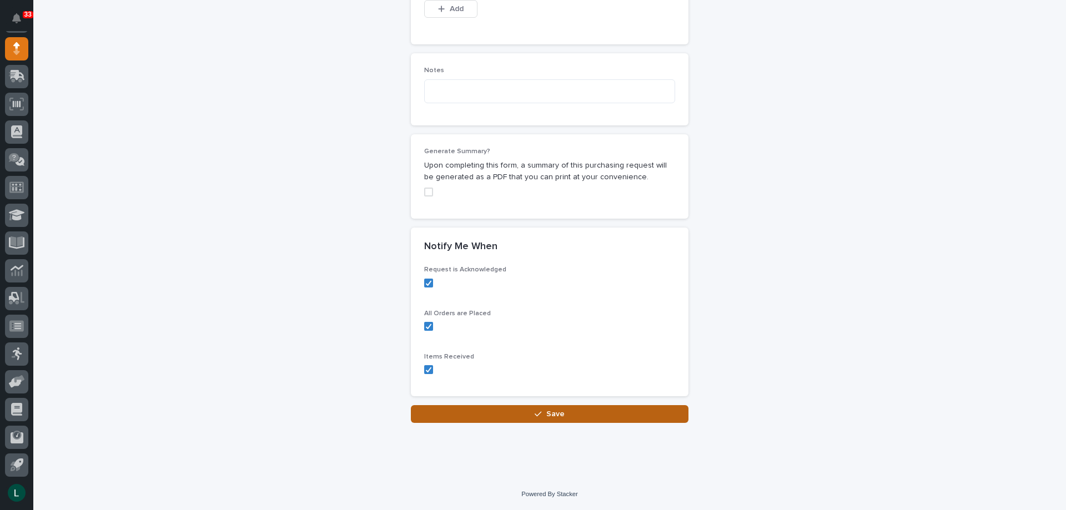
click at [538, 413] on icon "button" at bounding box center [538, 414] width 7 height 5
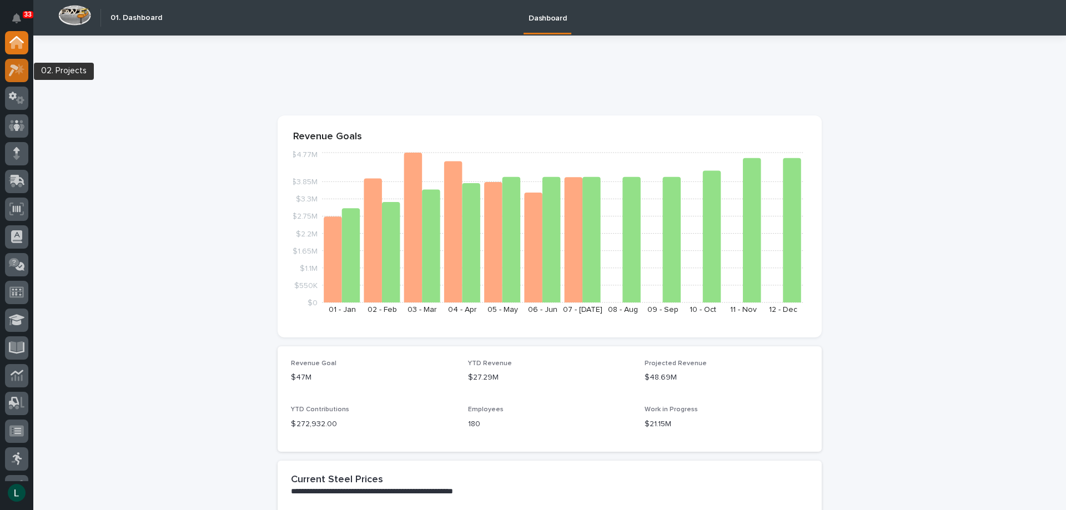
click at [22, 66] on icon at bounding box center [19, 68] width 9 height 11
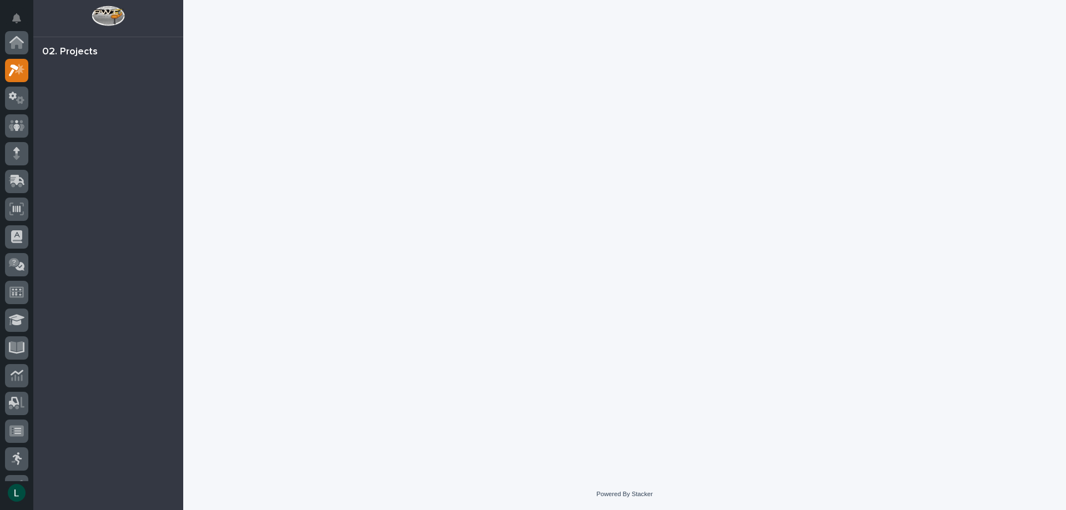
scroll to position [28, 0]
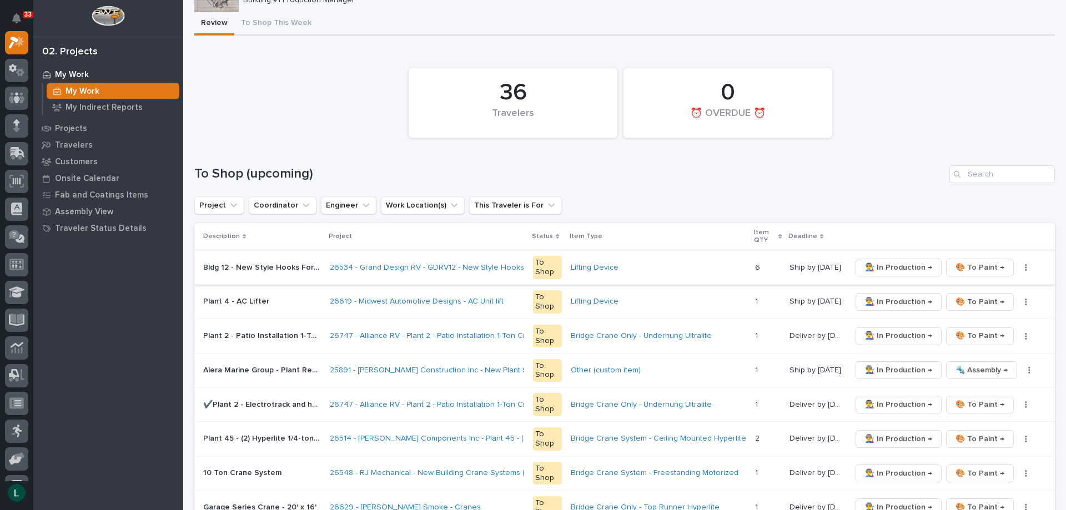
scroll to position [111, 0]
